Goal: Check status: Check status

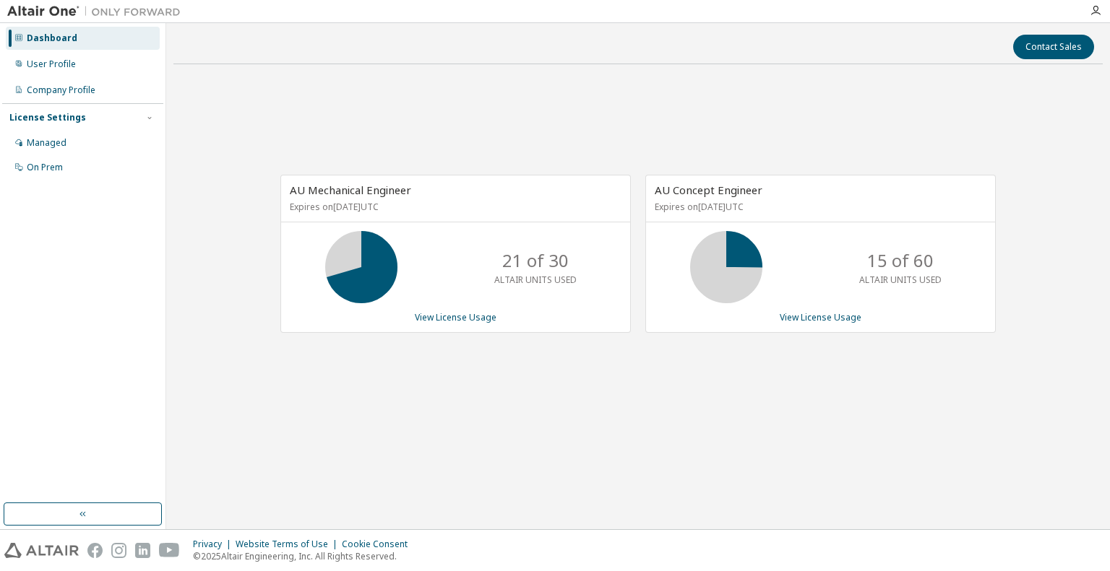
click at [182, 98] on div "AU Mechanical Engineer Expires on [DATE] UTC 21 of 30 ALTAIR UNITS USED View Li…" at bounding box center [637, 261] width 929 height 371
